Goal: Task Accomplishment & Management: Use online tool/utility

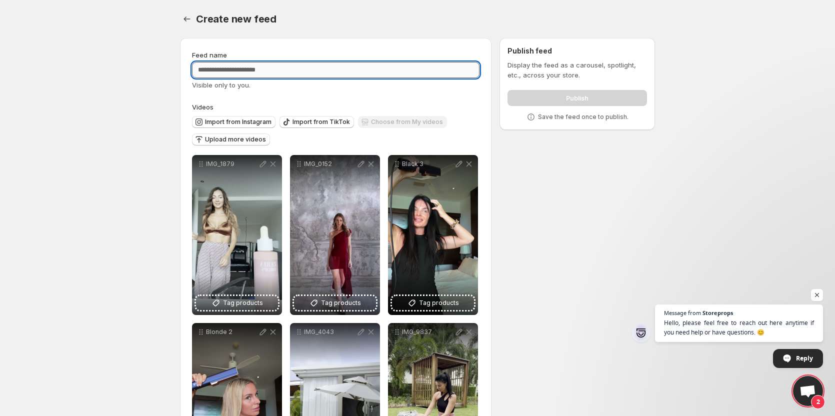
click at [314, 72] on input "Feed name" at bounding box center [336, 70] width 288 height 16
type input "*****"
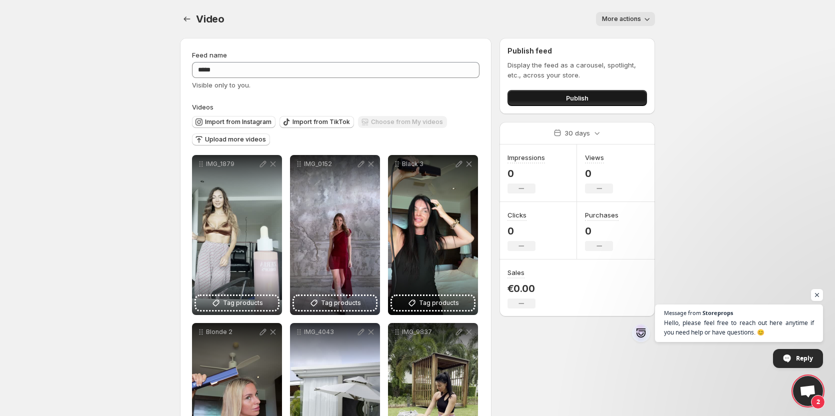
click at [595, 100] on button "Publish" at bounding box center [578, 98] width 140 height 16
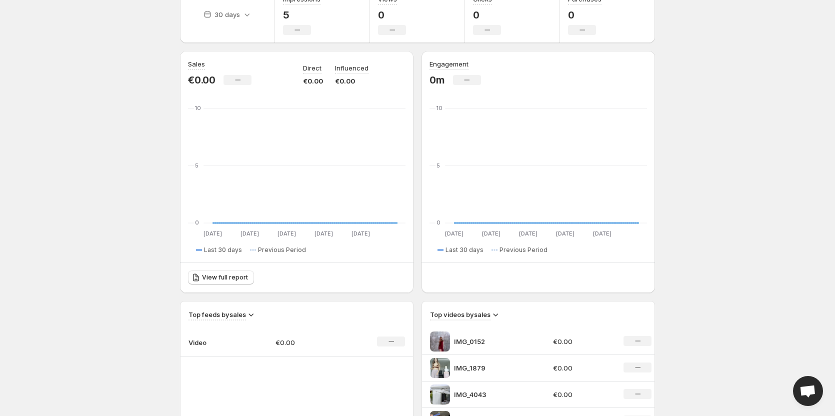
scroll to position [50, 0]
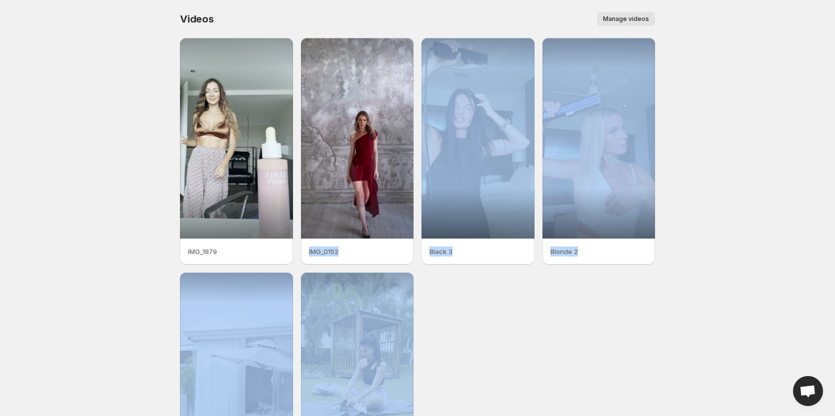
drag, startPoint x: 356, startPoint y: 173, endPoint x: 447, endPoint y: 319, distance: 171.7
click at [447, 319] on div "IMG_1879 IMG_0152 Black 3 Blonde 2 IMG_4043 IMG_9837" at bounding box center [417, 268] width 475 height 461
click at [467, 312] on div "IMG_1879 IMG_0152 Black 3 Blonde 2 IMG_4043 IMG_9837" at bounding box center [417, 268] width 475 height 461
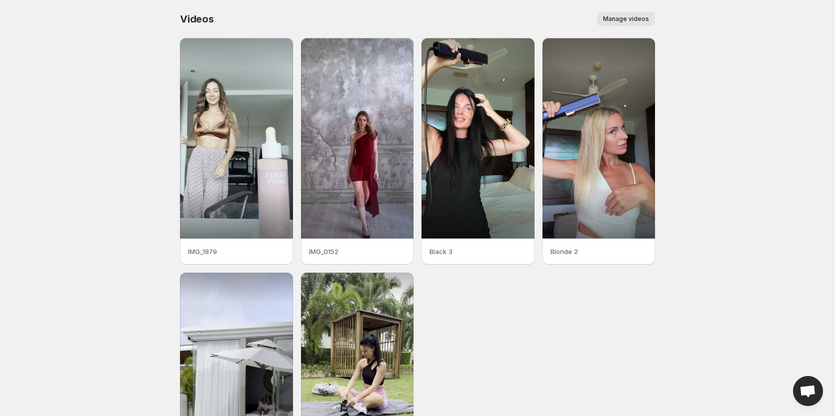
click at [637, 17] on span "Manage videos" at bounding box center [626, 19] width 46 height 8
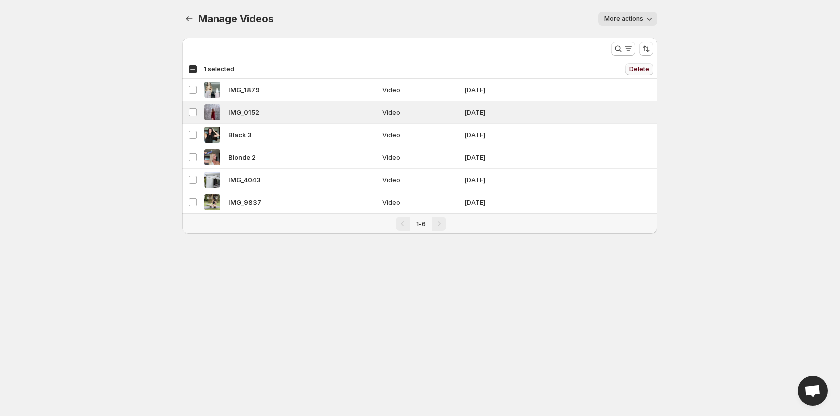
click at [638, 71] on span "Delete" at bounding box center [640, 70] width 20 height 8
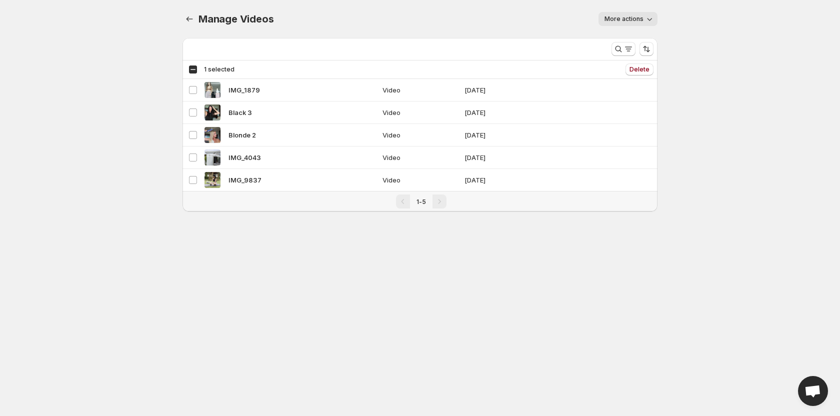
click at [642, 20] on span "More actions" at bounding box center [624, 19] width 39 height 8
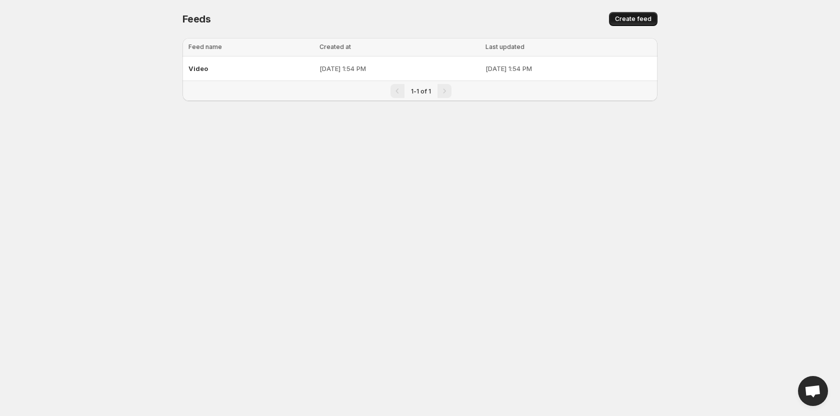
click at [646, 22] on span "Create feed" at bounding box center [633, 19] width 37 height 8
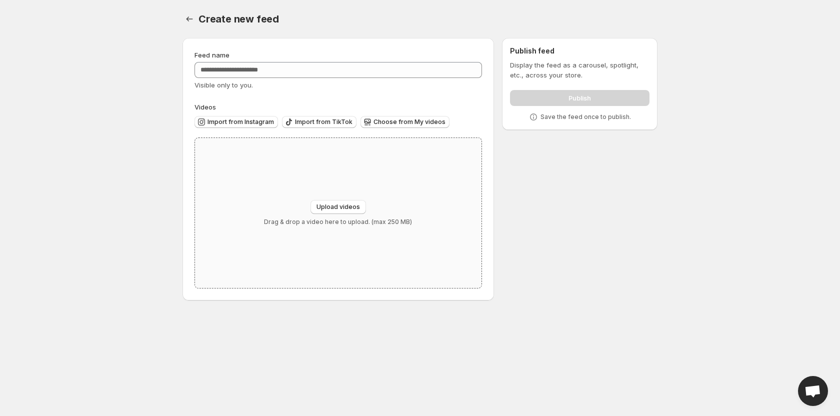
click at [347, 181] on div "Upload videos Drag & drop a video here to upload. (max 250 MB)" at bounding box center [338, 213] width 287 height 150
click at [433, 121] on span "Choose from My videos" at bounding box center [410, 122] width 72 height 8
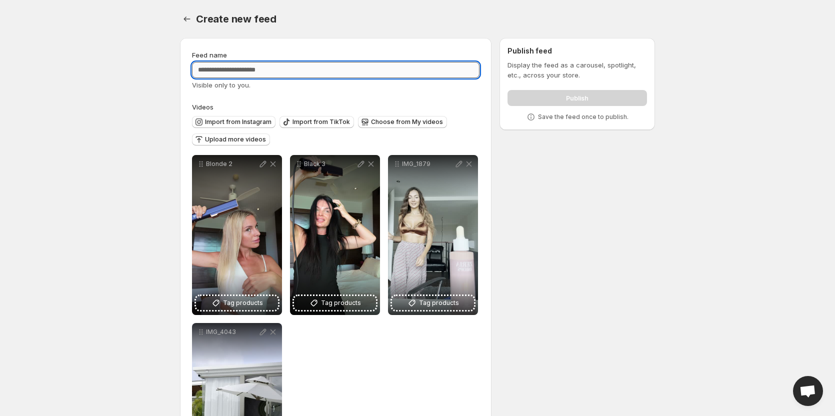
click at [350, 77] on input "Feed name" at bounding box center [336, 70] width 288 height 16
type input "*******"
click at [596, 195] on div "Feed name ******* Visible only to you. Videos Import from Instagram Import from…" at bounding box center [413, 268] width 483 height 477
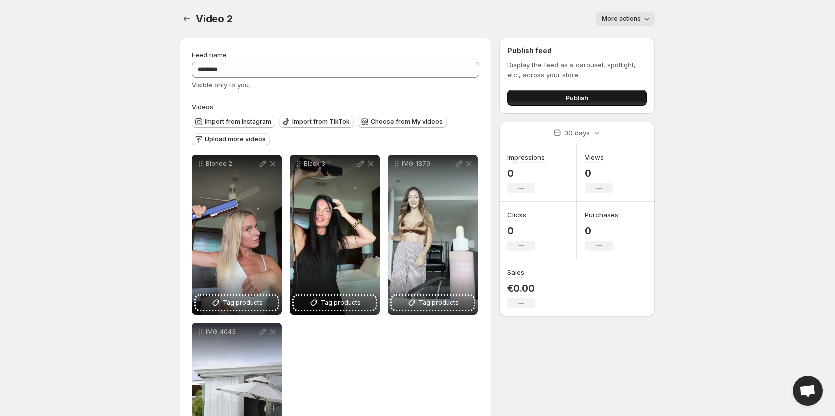
click at [572, 104] on button "Publish" at bounding box center [578, 98] width 140 height 16
